Goal: Complete application form

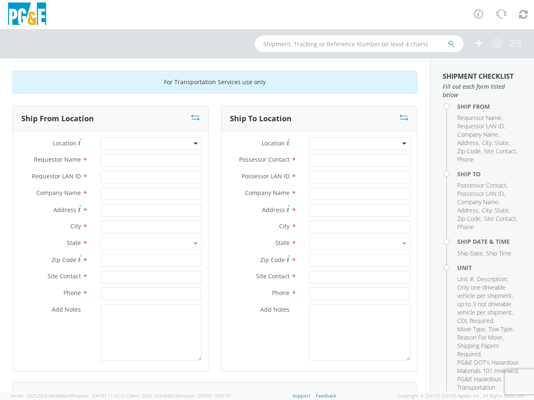
click at [267, 215] on label "Address *" at bounding box center [261, 209] width 81 height 11
click at [309, 215] on input "Address *" at bounding box center [359, 210] width 101 height 13
click at [27, 15] on img at bounding box center [27, 15] width 42 height 25
click at [478, 15] on icon at bounding box center [478, 14] width 10 height 10
click at [501, 15] on icon at bounding box center [501, 14] width 10 height 10
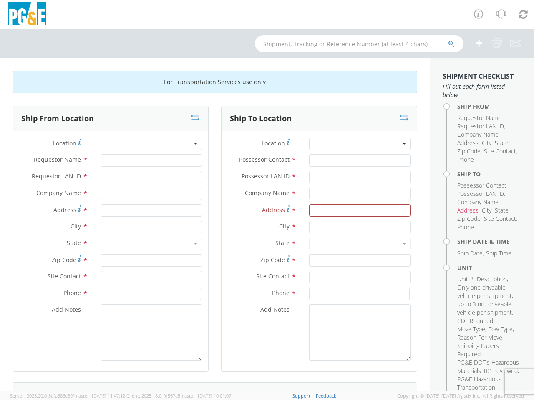
click at [523, 14] on icon at bounding box center [523, 14] width 9 height 10
click at [479, 43] on icon at bounding box center [479, 43] width 10 height 10
click at [497, 43] on icon at bounding box center [496, 43] width 11 height 10
click at [515, 43] on icon at bounding box center [515, 43] width 11 height 10
click at [192, 118] on icon at bounding box center [195, 117] width 9 height 8
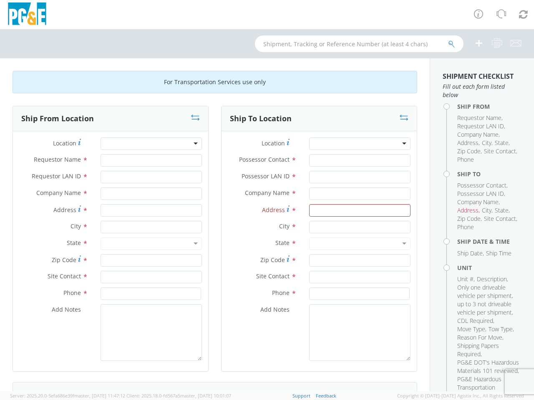
click at [148, 144] on div at bounding box center [150, 144] width 101 height 13
